Goal: Information Seeking & Learning: Learn about a topic

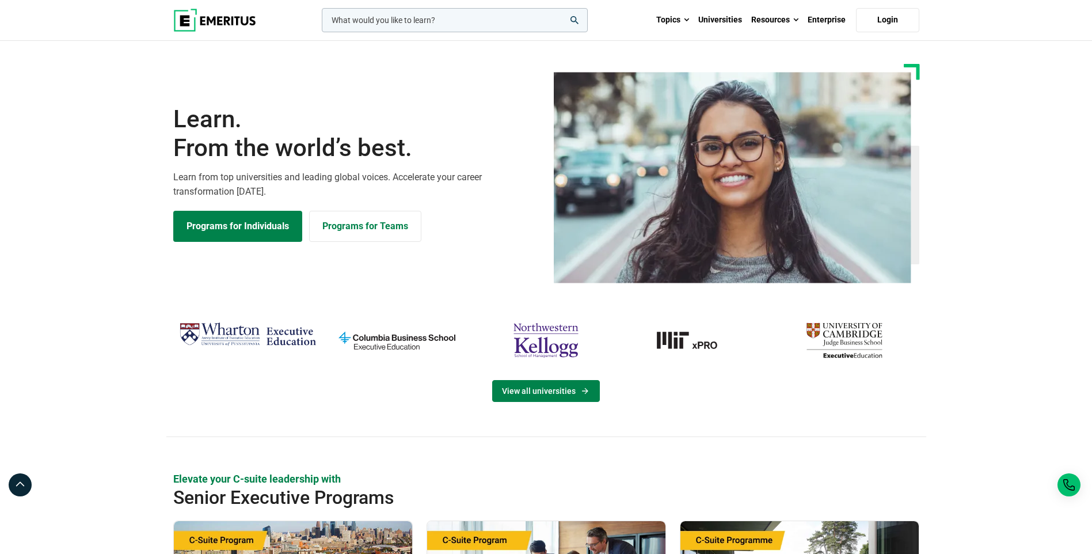
click at [527, 400] on link "View all universities" at bounding box center [546, 391] width 108 height 22
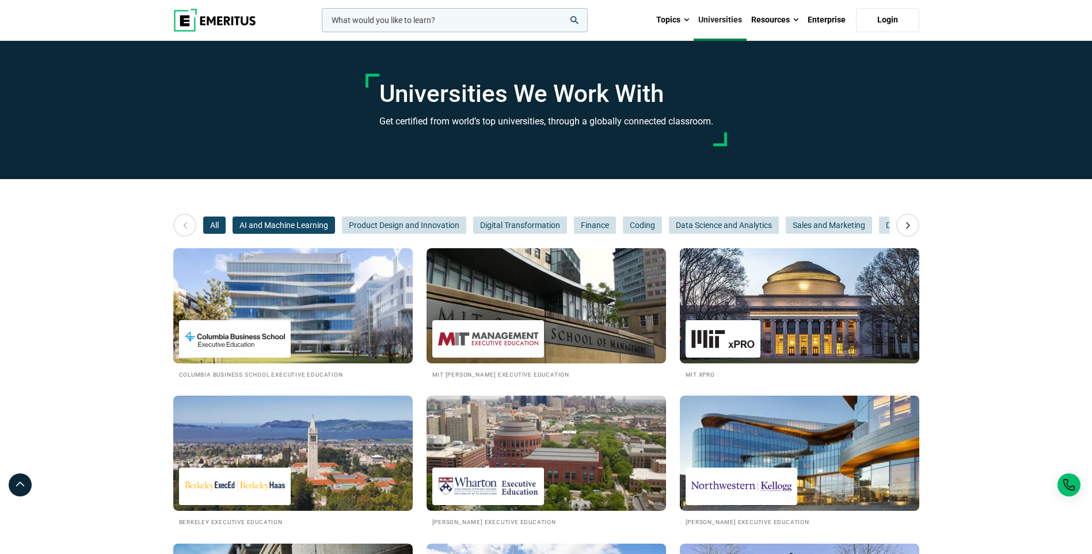
click at [242, 226] on span "AI and Machine Learning" at bounding box center [284, 225] width 102 height 17
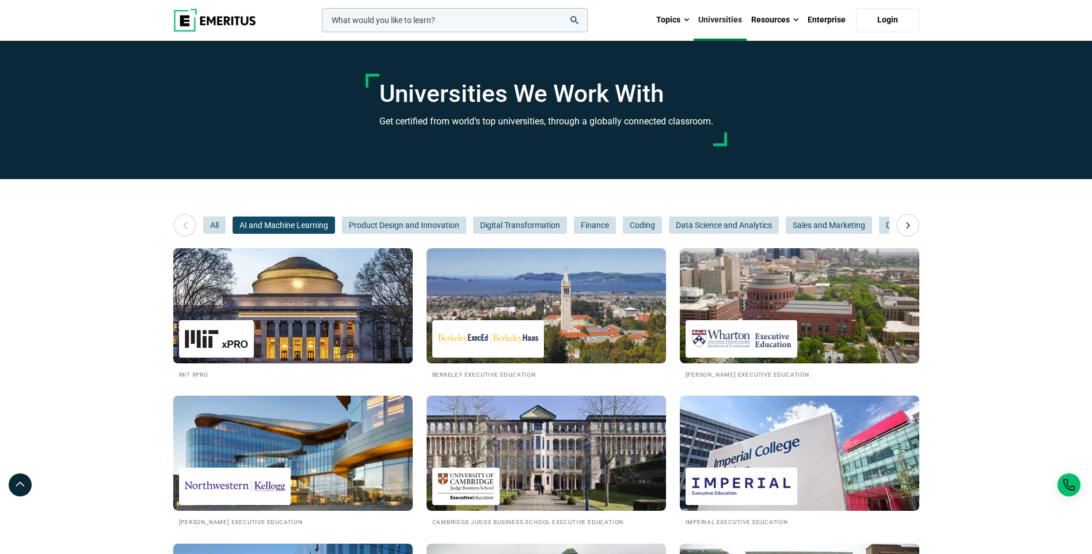
click at [231, 337] on img at bounding box center [216, 339] width 63 height 26
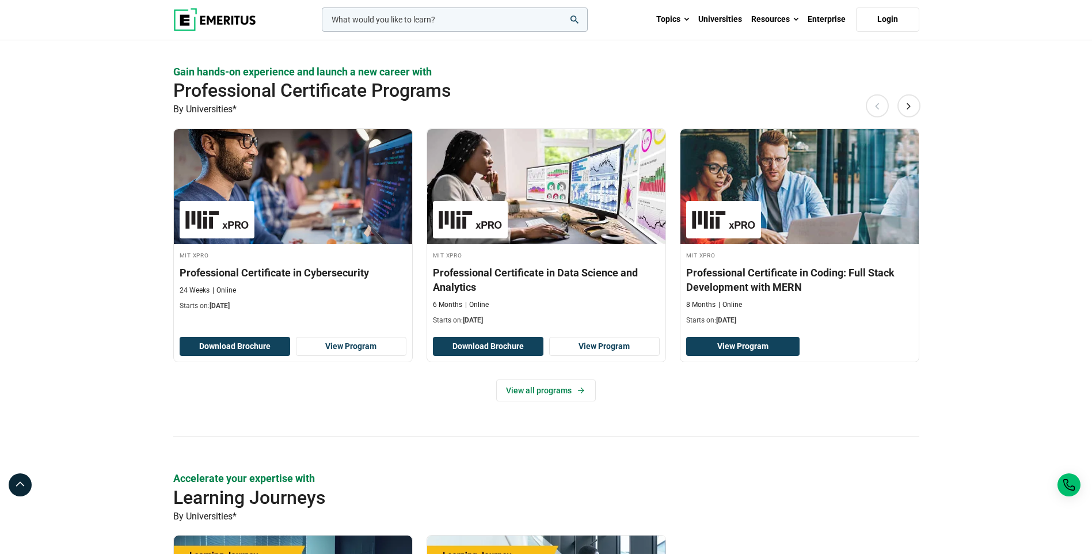
scroll to position [1497, 0]
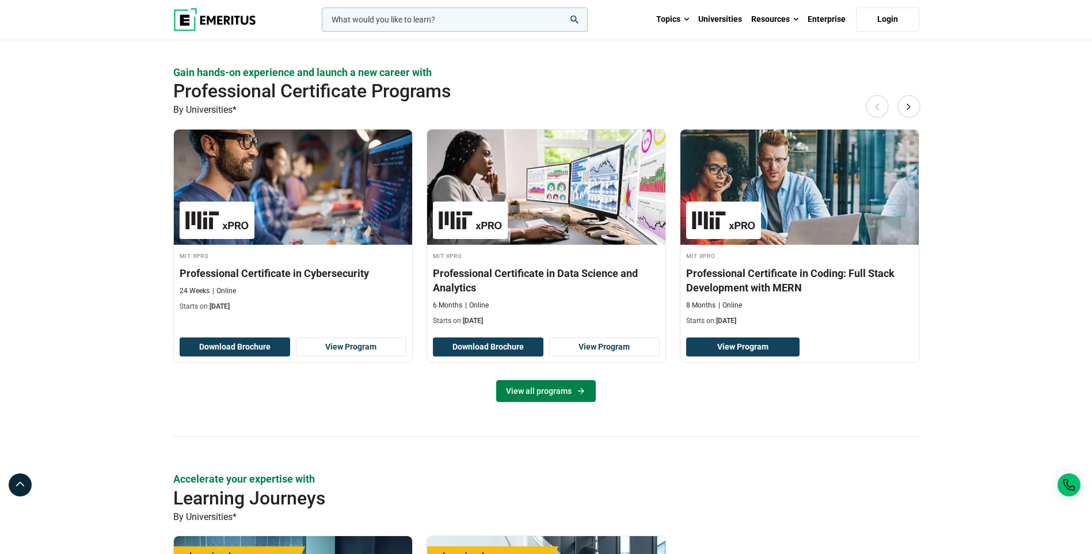
click at [553, 392] on link "View all programs" at bounding box center [546, 391] width 100 height 22
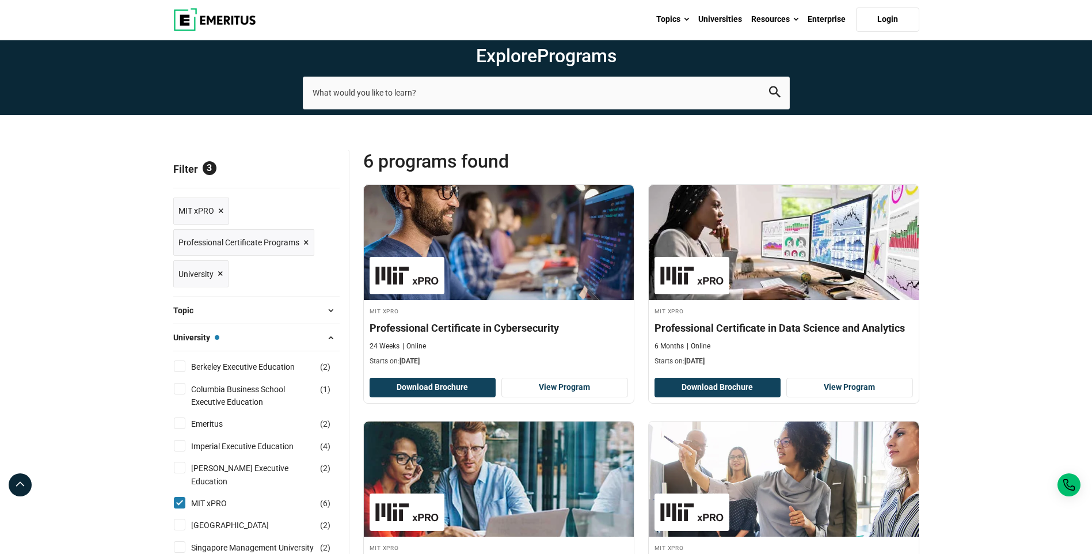
scroll to position [58, 0]
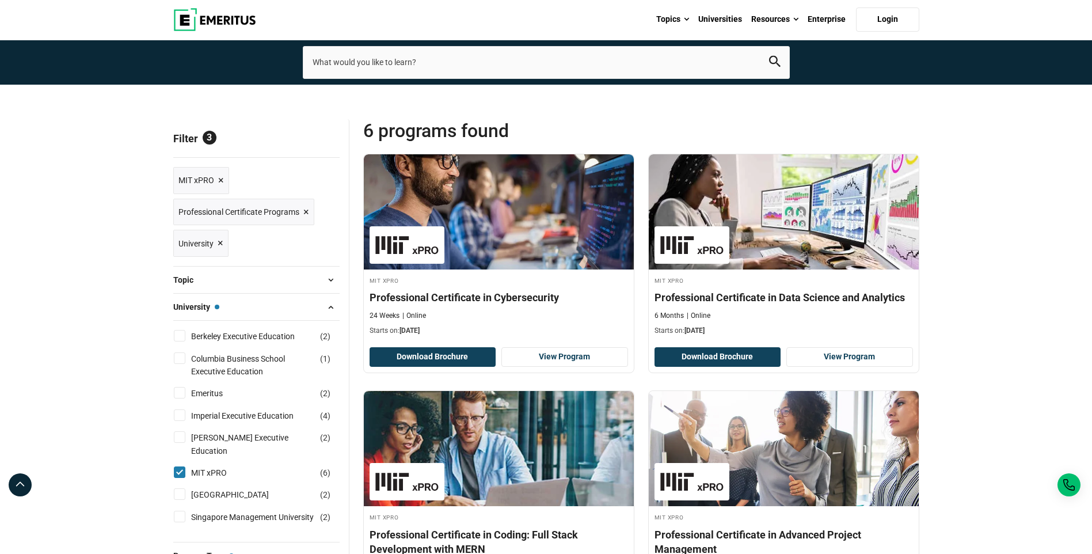
click at [306, 219] on span "×" at bounding box center [306, 212] width 6 height 17
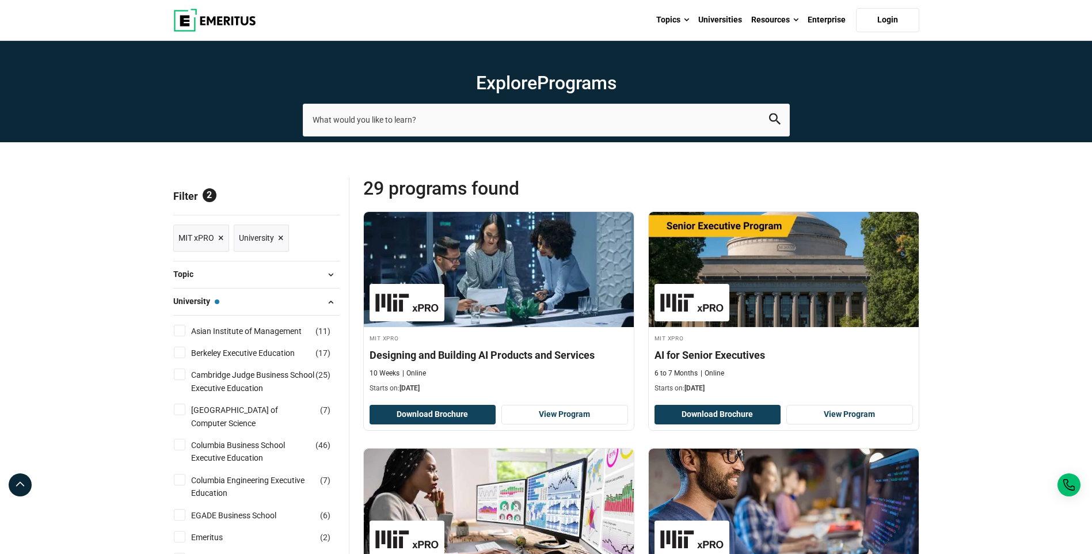
click at [280, 242] on span "×" at bounding box center [281, 238] width 6 height 17
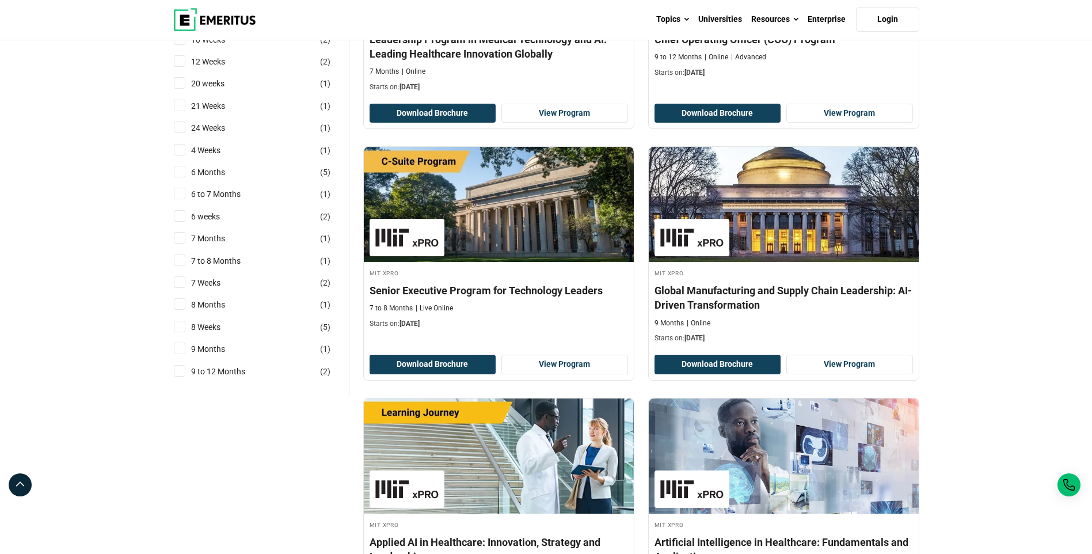
scroll to position [2246, 0]
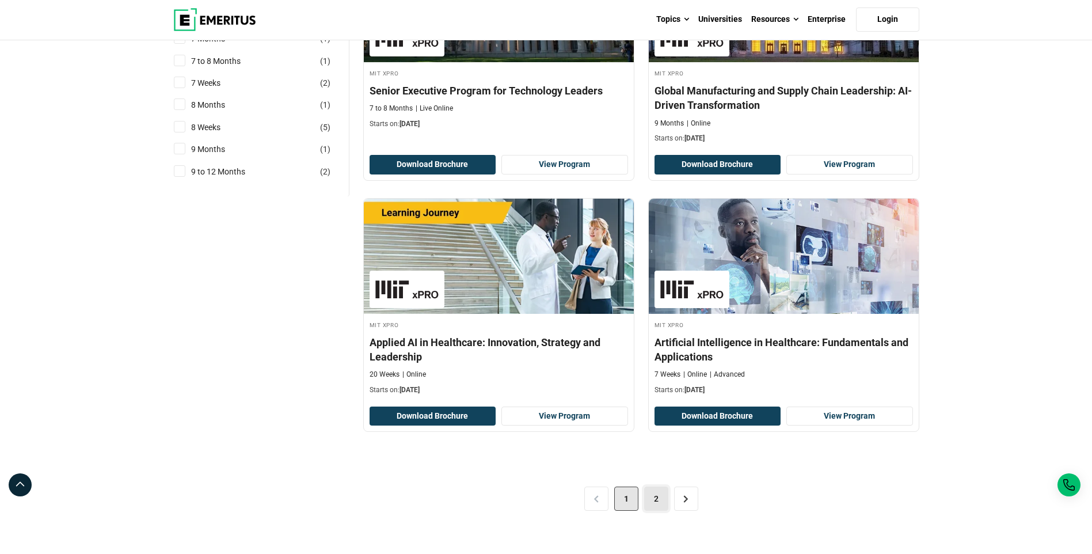
click at [647, 510] on link "2" at bounding box center [656, 499] width 24 height 24
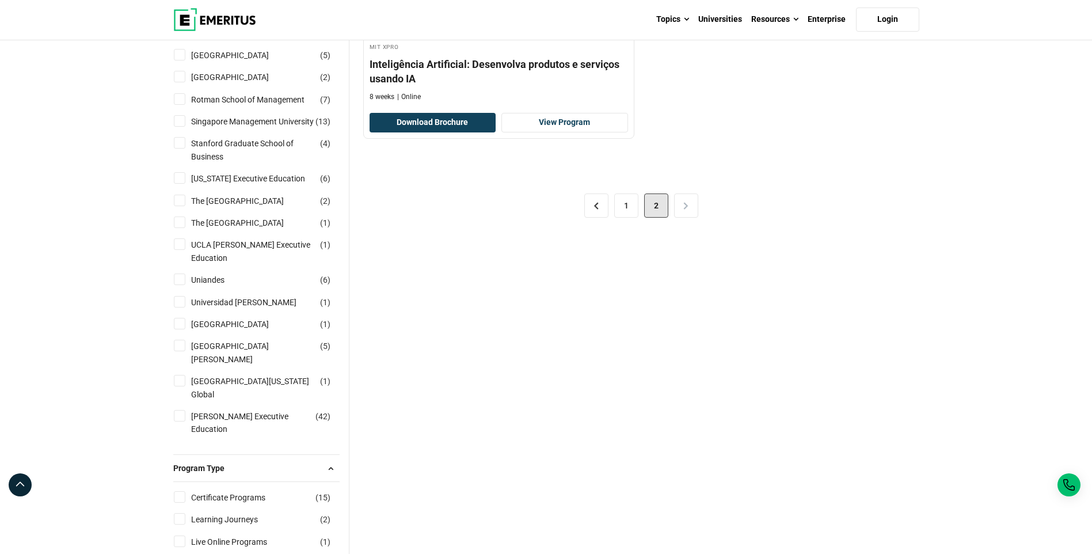
scroll to position [1094, 0]
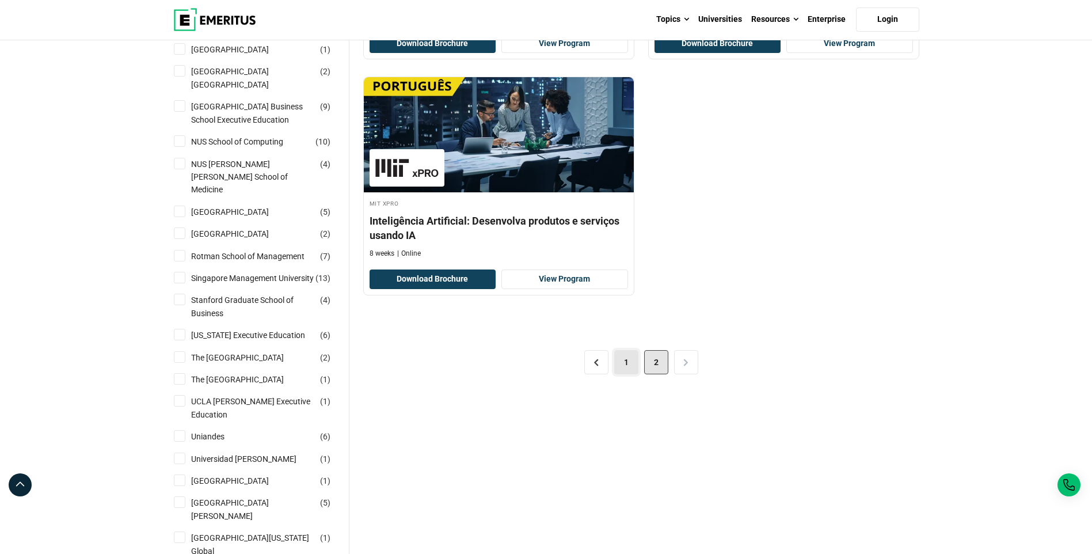
click at [622, 366] on link "1" at bounding box center [626, 362] width 24 height 24
